Goal: Navigation & Orientation: Find specific page/section

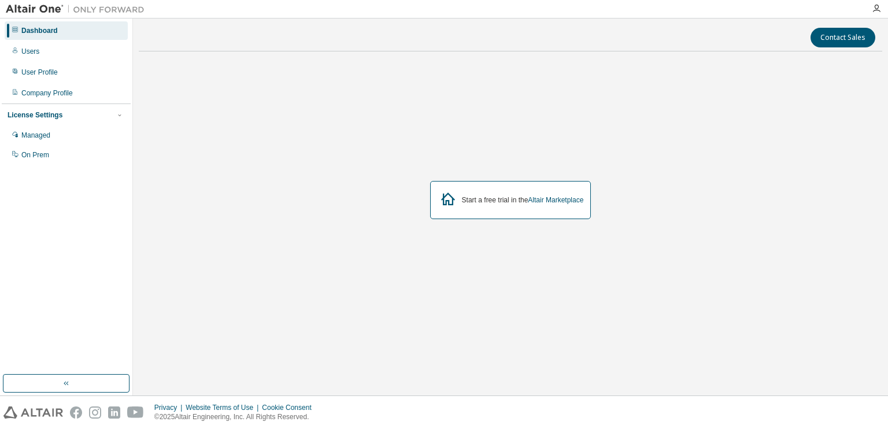
click at [516, 195] on div "Start a free trial in the Altair Marketplace" at bounding box center [523, 199] width 122 height 9
click at [449, 202] on icon at bounding box center [448, 198] width 21 height 21
